Goal: Navigation & Orientation: Find specific page/section

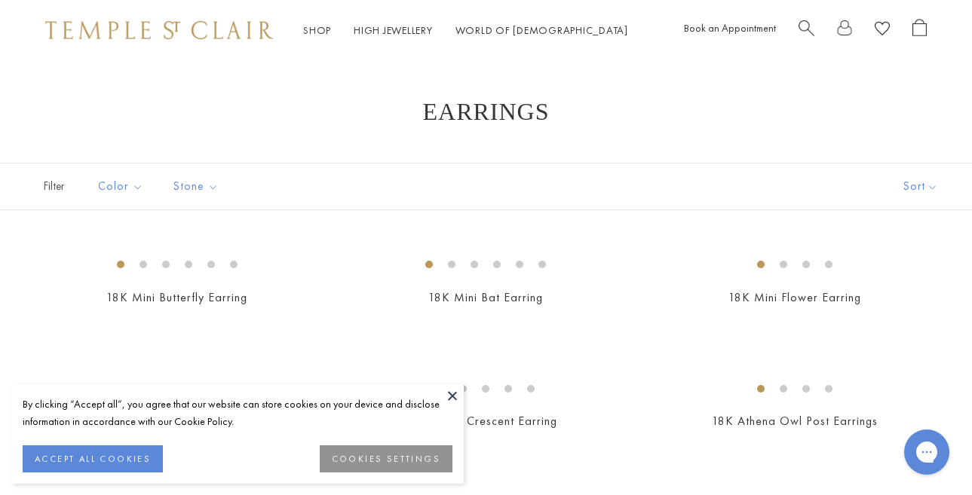
click at [452, 397] on button at bounding box center [452, 396] width 23 height 23
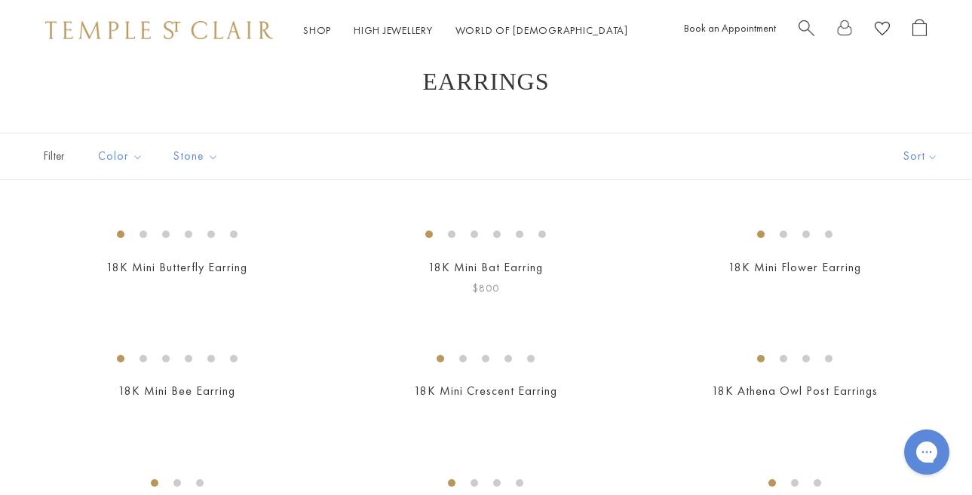
scroll to position [32, 0]
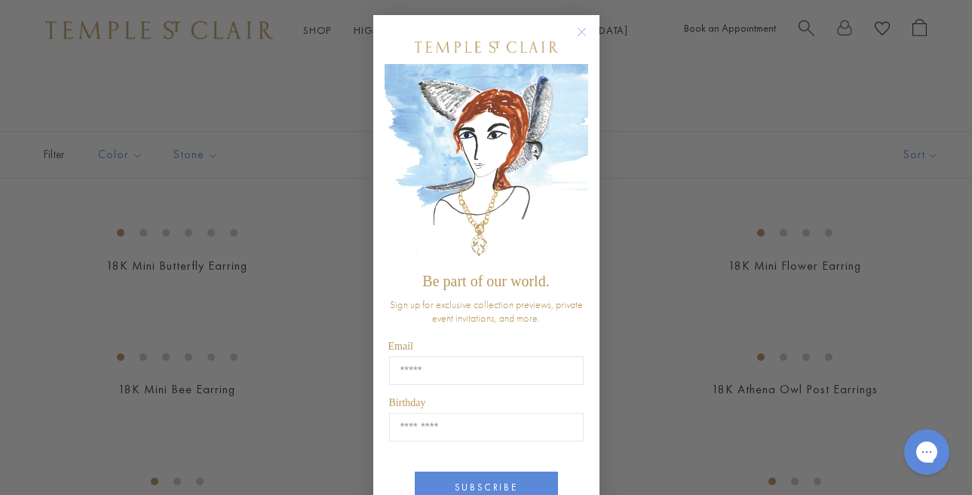
click at [581, 29] on circle "Close dialog" at bounding box center [581, 32] width 18 height 18
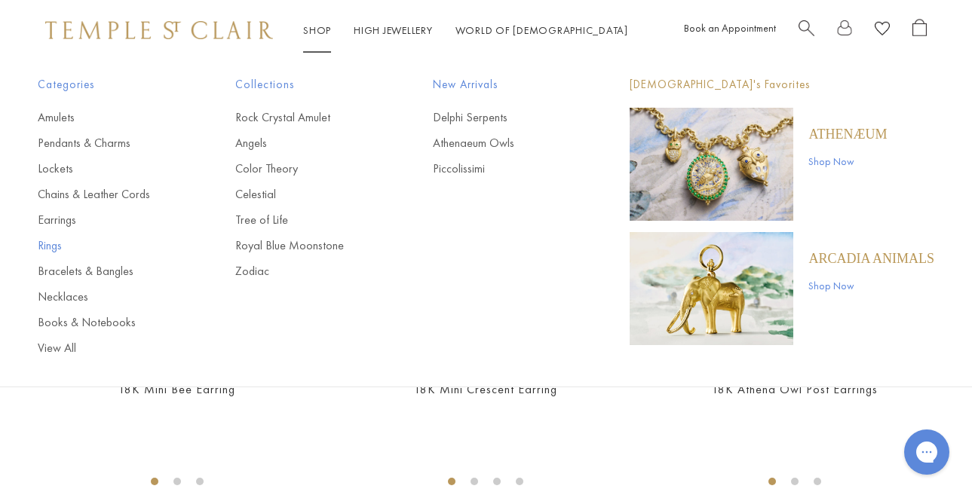
click at [51, 248] on link "Rings" at bounding box center [106, 246] width 137 height 17
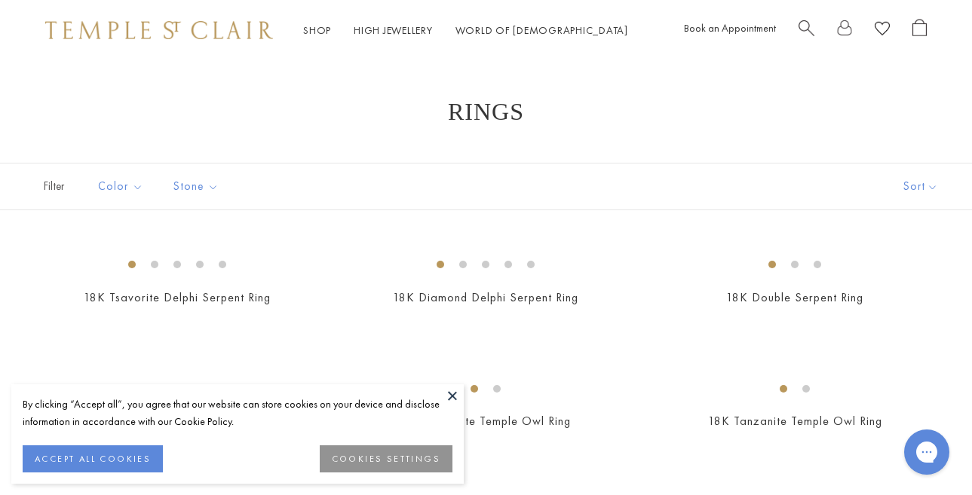
click at [394, 455] on button "COOKIES SETTINGS" at bounding box center [386, 459] width 133 height 27
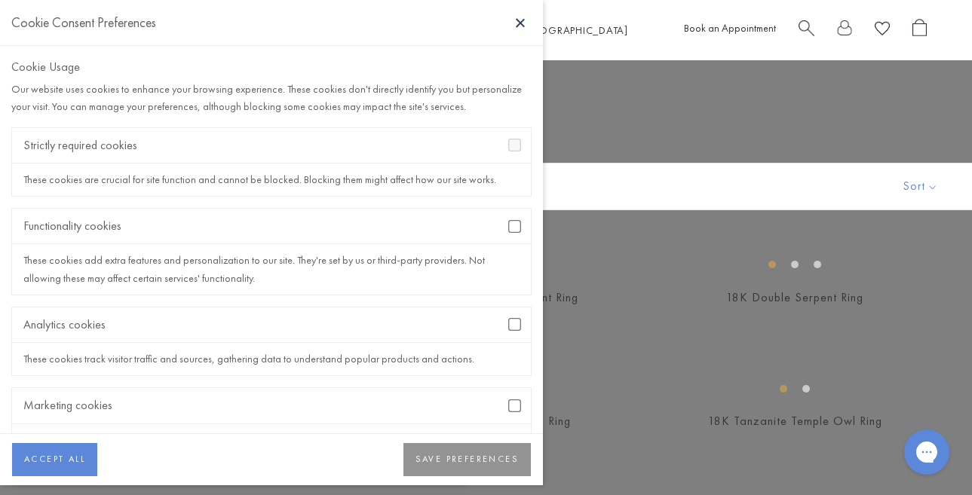
scroll to position [27, 0]
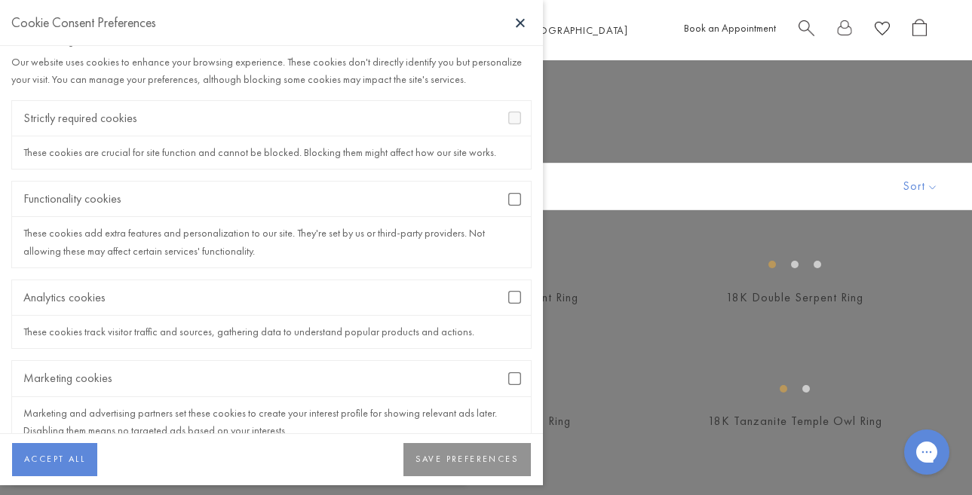
click at [512, 305] on div "Analytics cookies" at bounding box center [271, 297] width 519 height 35
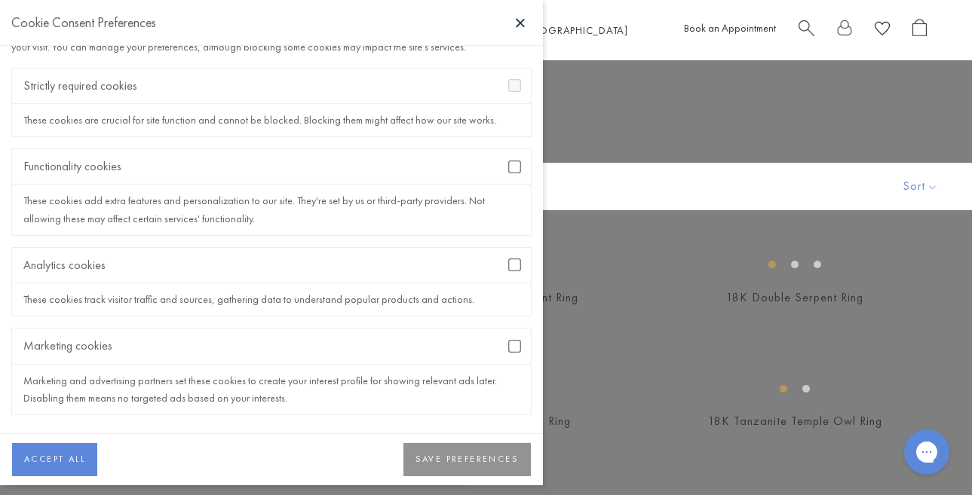
click at [464, 449] on button "SAVE PREFERENCES" at bounding box center [466, 459] width 127 height 33
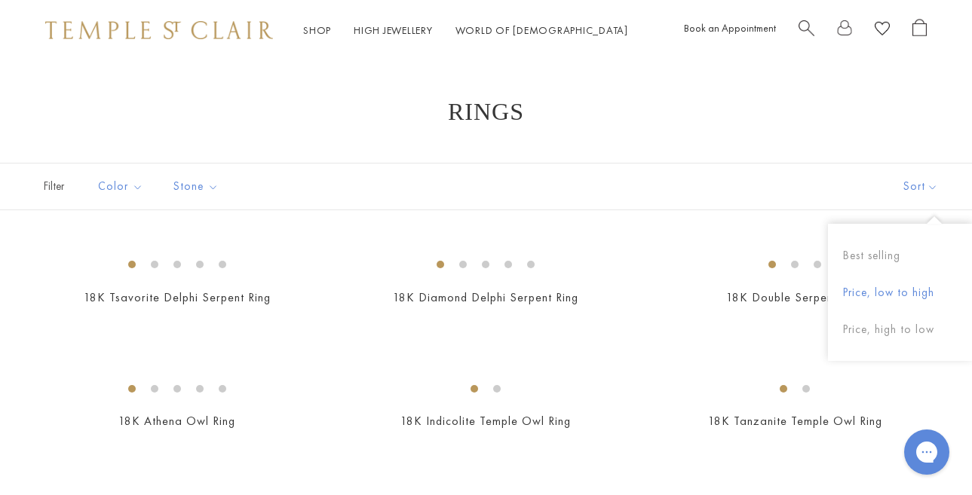
click at [881, 284] on button "Price, low to high" at bounding box center [900, 292] width 144 height 37
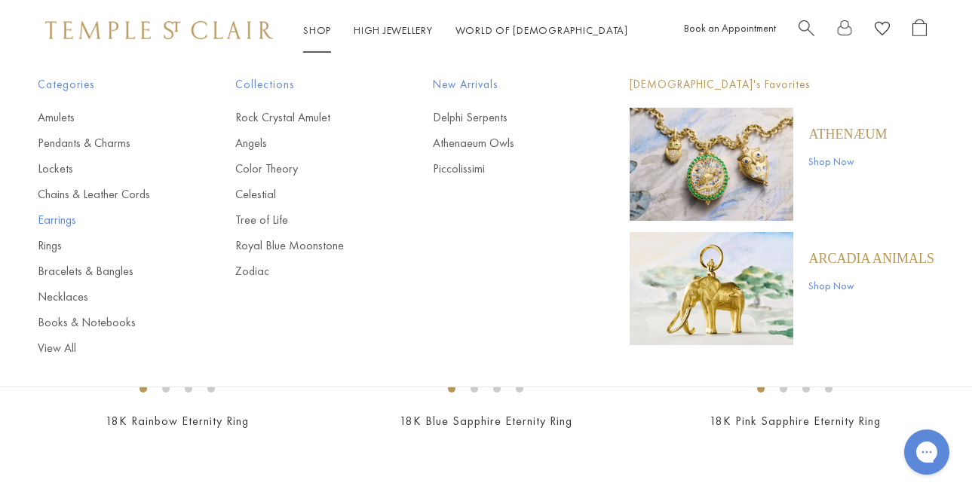
click at [65, 223] on link "Earrings" at bounding box center [106, 220] width 137 height 17
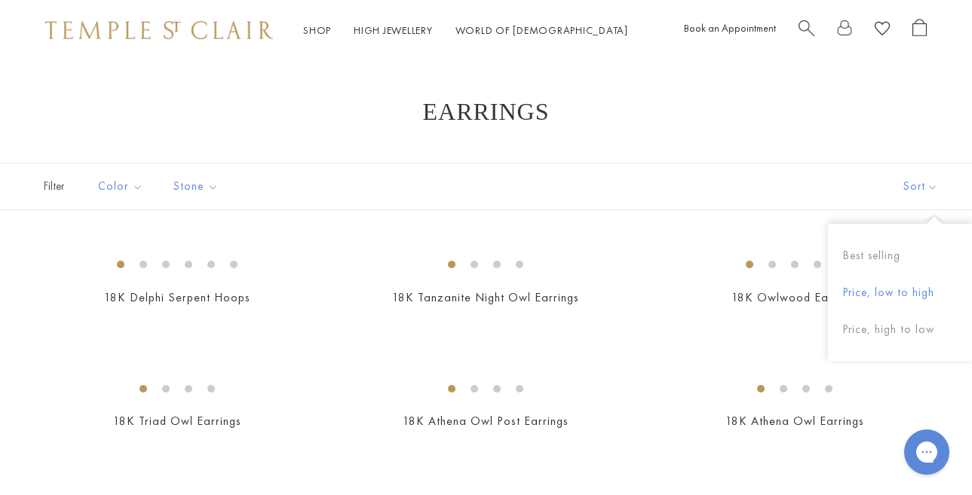
click at [887, 286] on button "Price, low to high" at bounding box center [900, 292] width 144 height 37
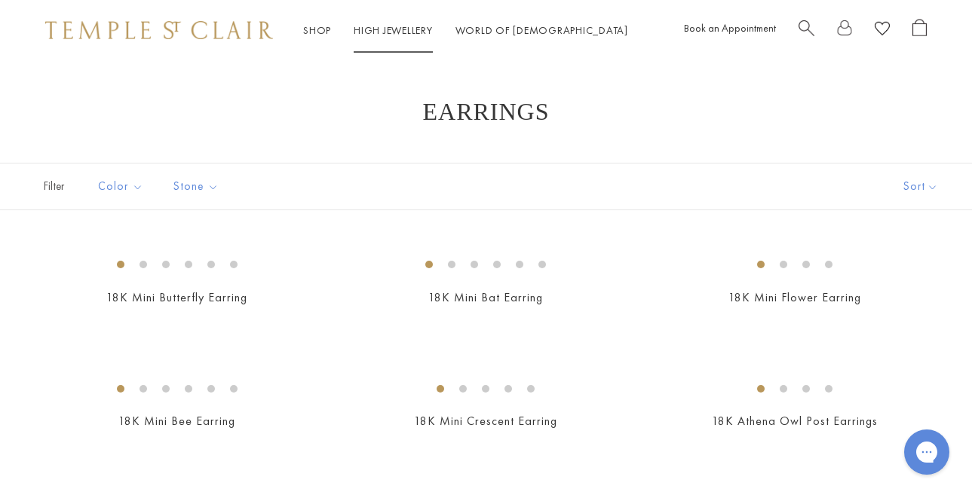
click at [387, 26] on link "High Jewellery High Jewellery" at bounding box center [393, 30] width 79 height 14
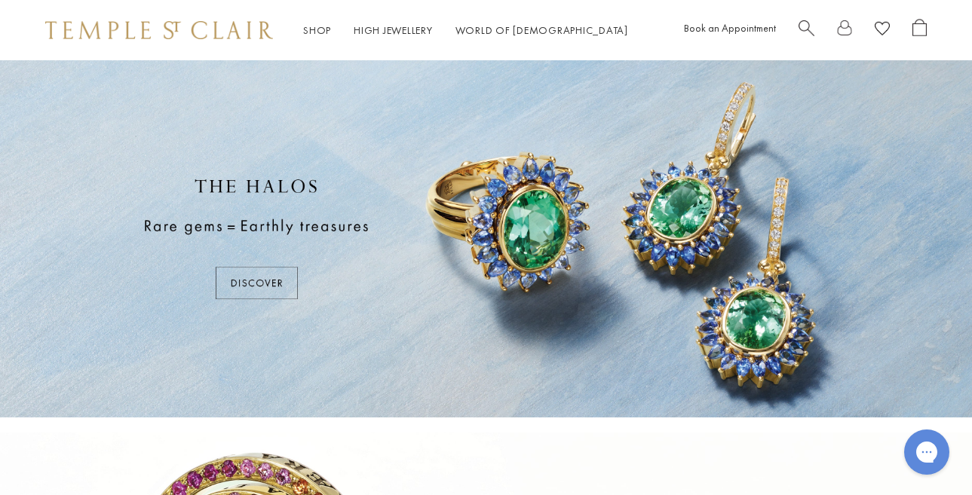
click at [263, 280] on div at bounding box center [486, 238] width 972 height 357
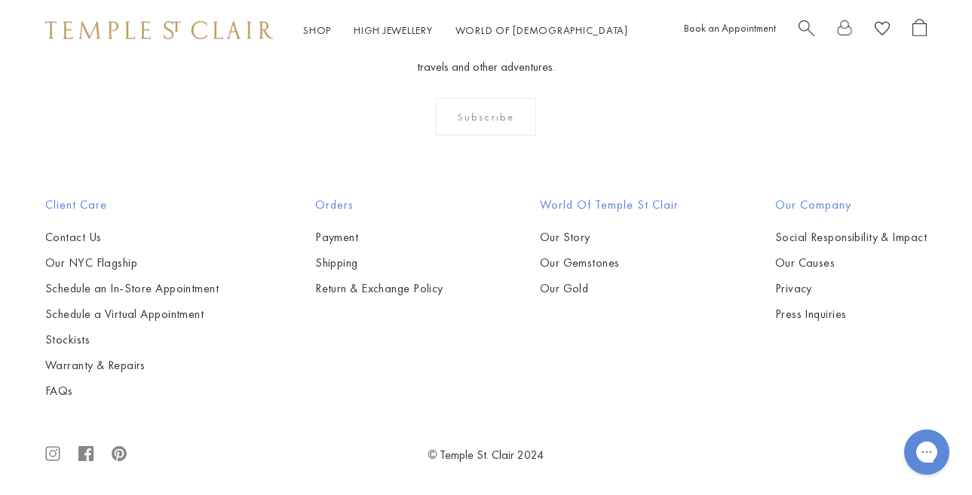
scroll to position [2351, 0]
